Goal: Information Seeking & Learning: Learn about a topic

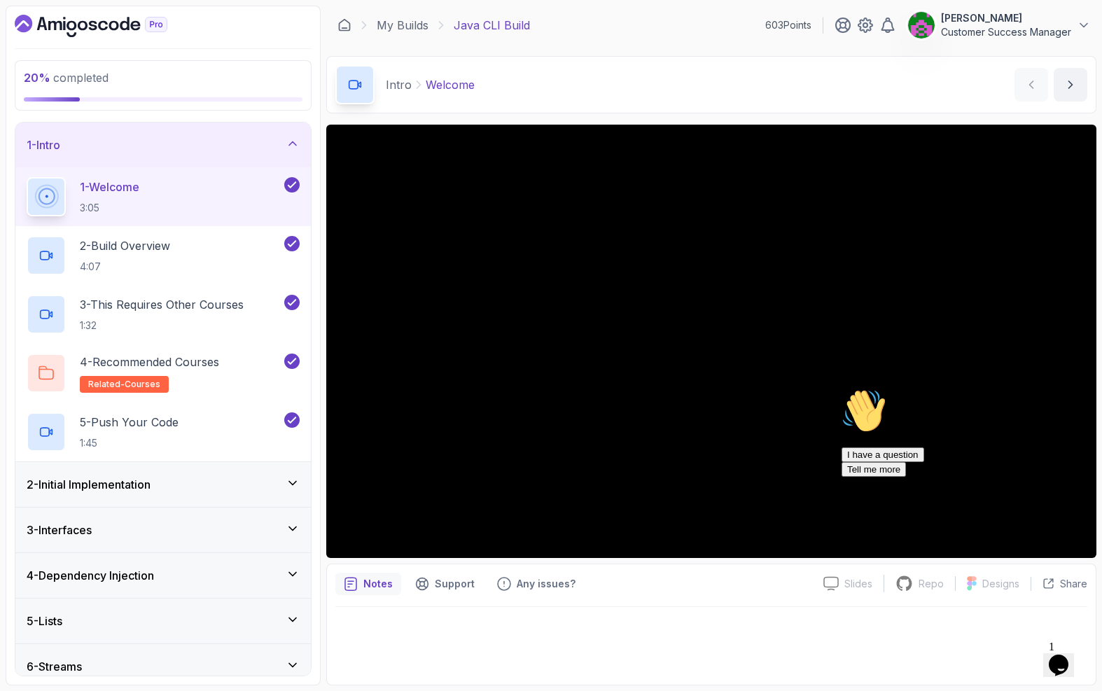
click at [85, 484] on h3 "2 - Initial Implementation" at bounding box center [89, 484] width 124 height 17
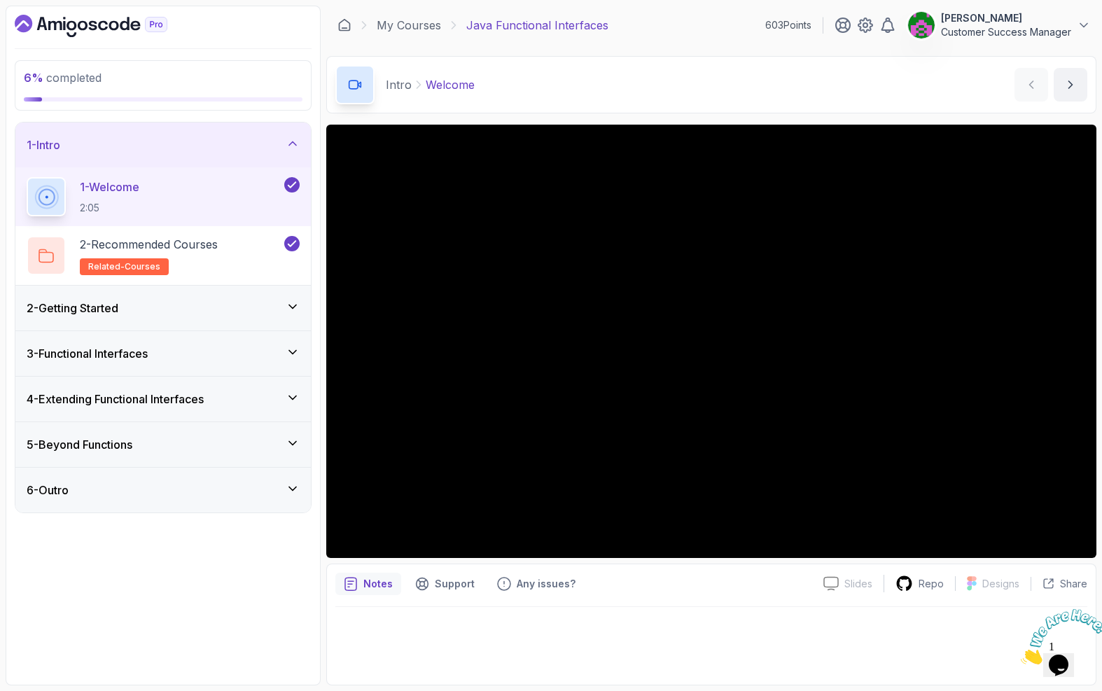
click at [161, 314] on div "2 - Getting Started" at bounding box center [163, 308] width 273 height 17
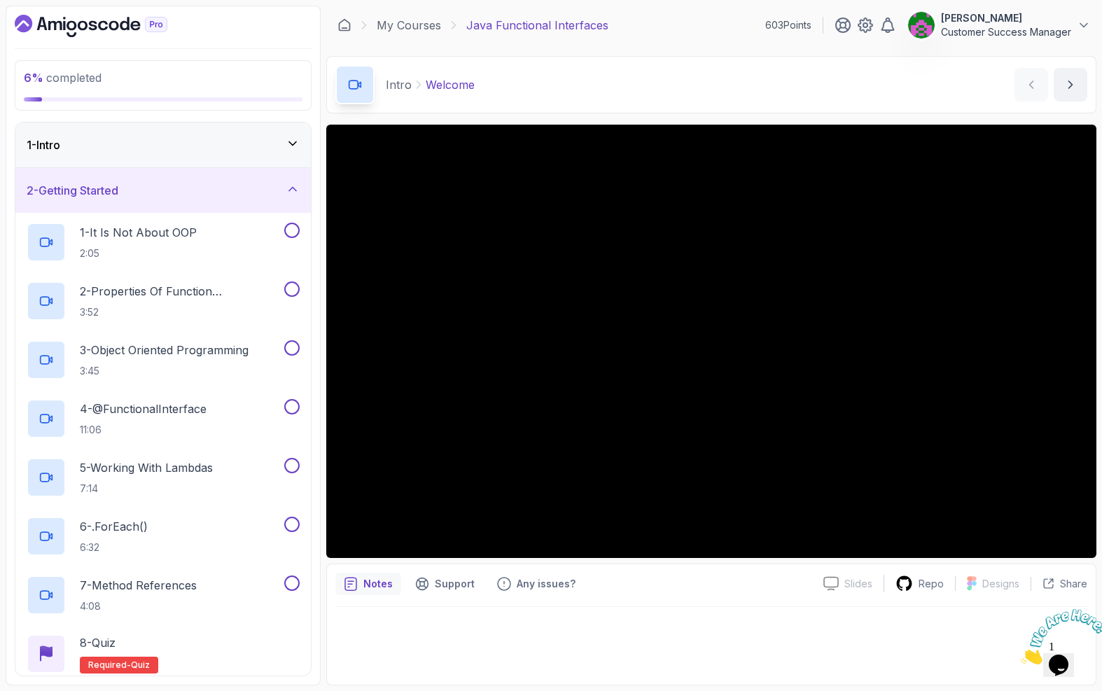
click at [146, 144] on div "1 - Intro" at bounding box center [163, 145] width 273 height 17
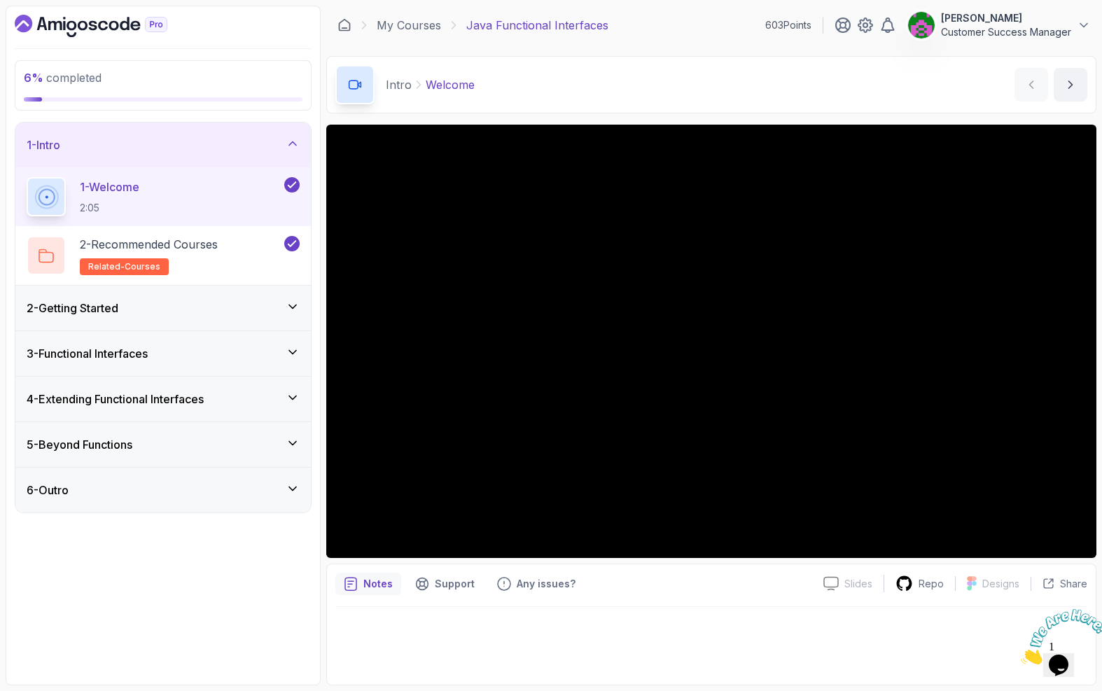
click at [155, 148] on div "1 - Intro" at bounding box center [163, 145] width 273 height 17
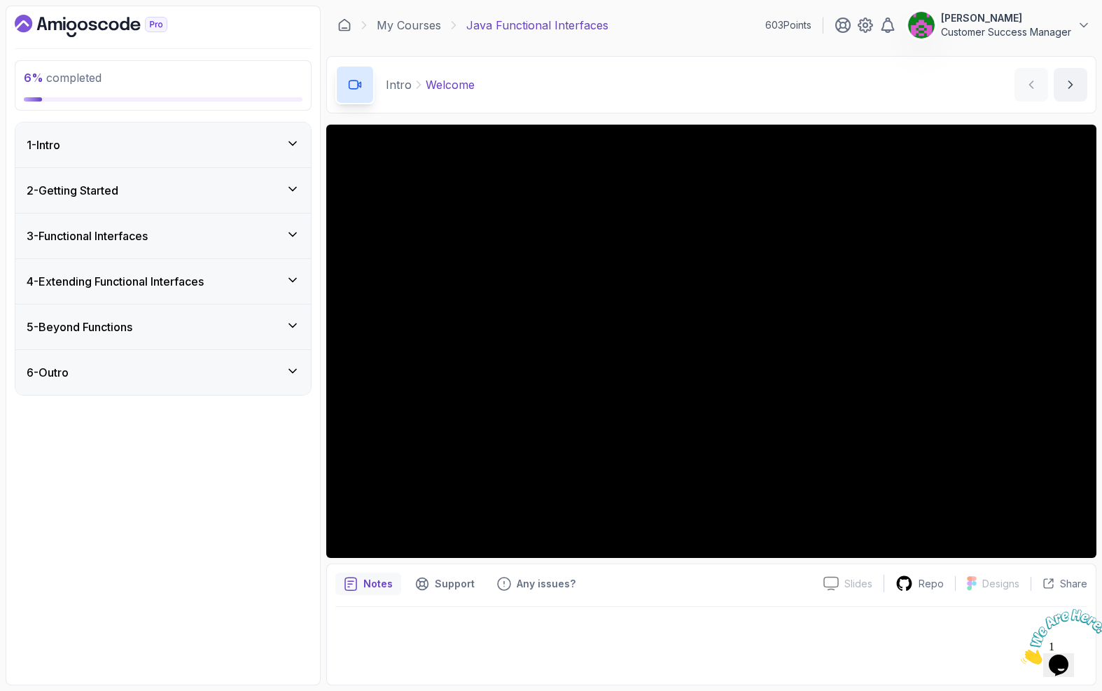
click at [141, 189] on div "2 - Getting Started" at bounding box center [163, 190] width 273 height 17
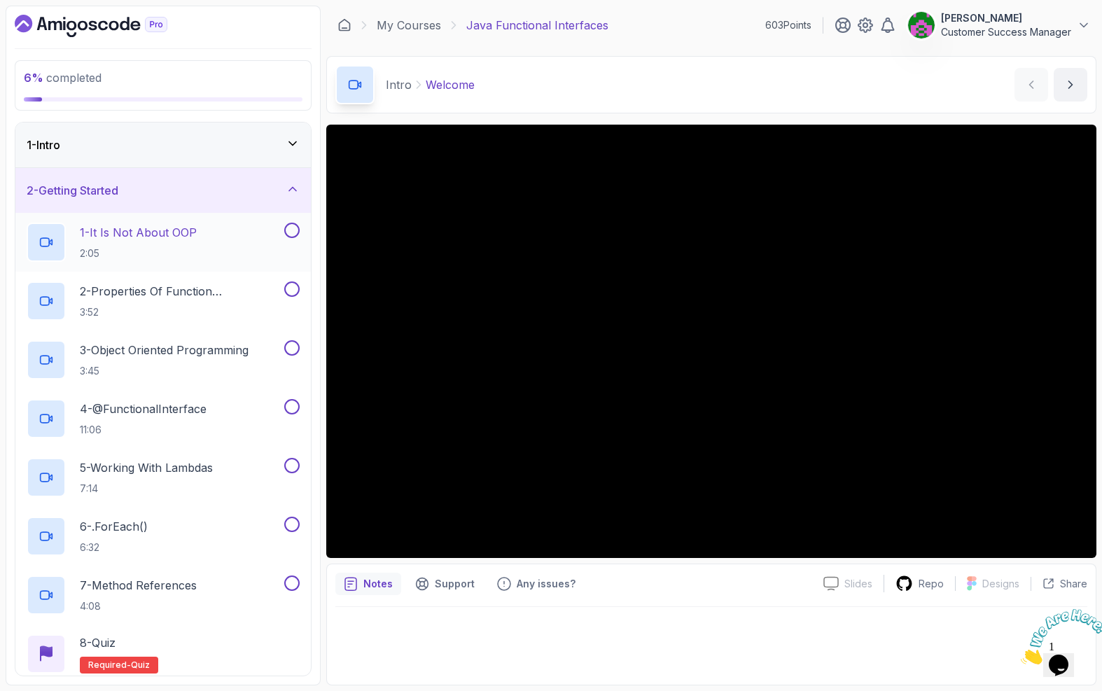
click at [139, 261] on div "1 - It Is Not About OOP 2:05" at bounding box center [162, 242] width 295 height 59
click at [134, 244] on h2 "1 - It Is Not About OOP 2:05" at bounding box center [138, 242] width 117 height 36
